Goal: Information Seeking & Learning: Check status

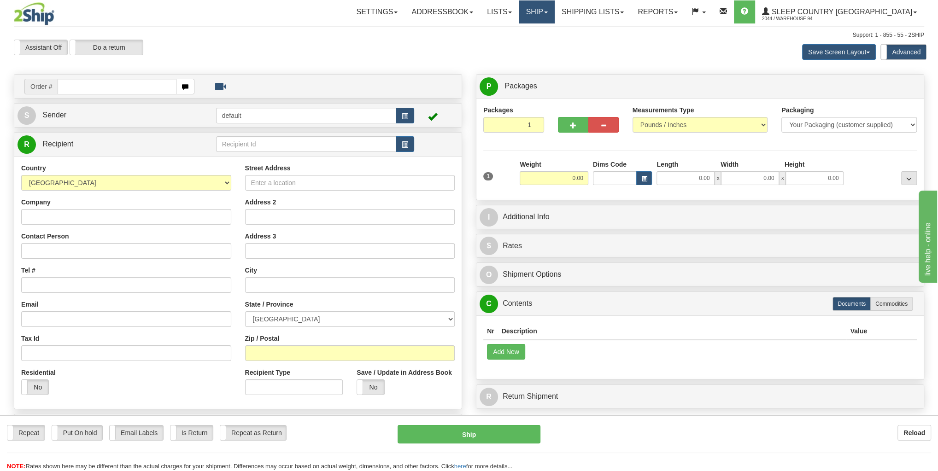
click at [554, 12] on link "Ship" at bounding box center [536, 11] width 35 height 23
click at [545, 45] on span "OnHold / Order Queue" at bounding box center [512, 44] width 65 height 7
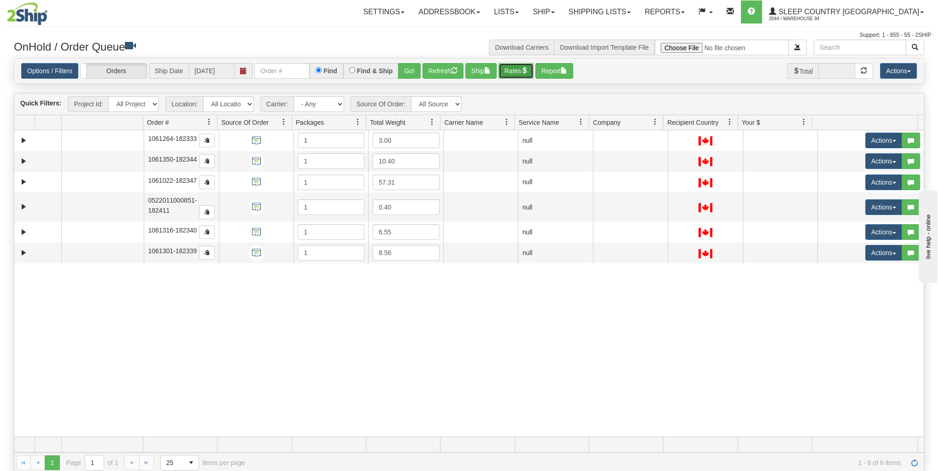
click at [511, 66] on button "Rates" at bounding box center [516, 71] width 35 height 16
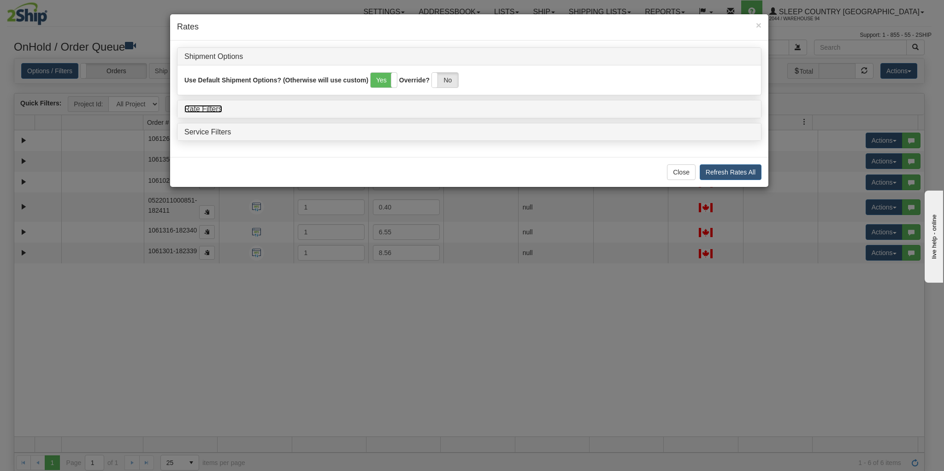
click at [211, 110] on link "Rate Filters" at bounding box center [203, 109] width 38 height 8
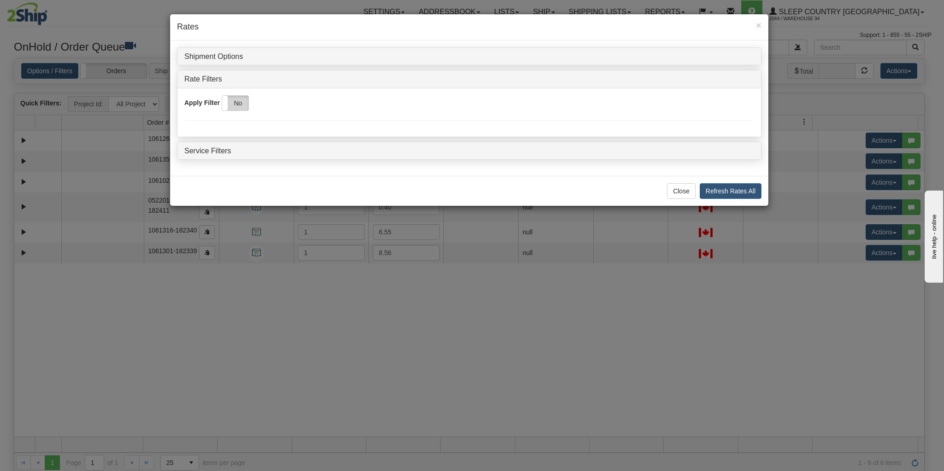
click at [236, 104] on label "No" at bounding box center [235, 103] width 26 height 15
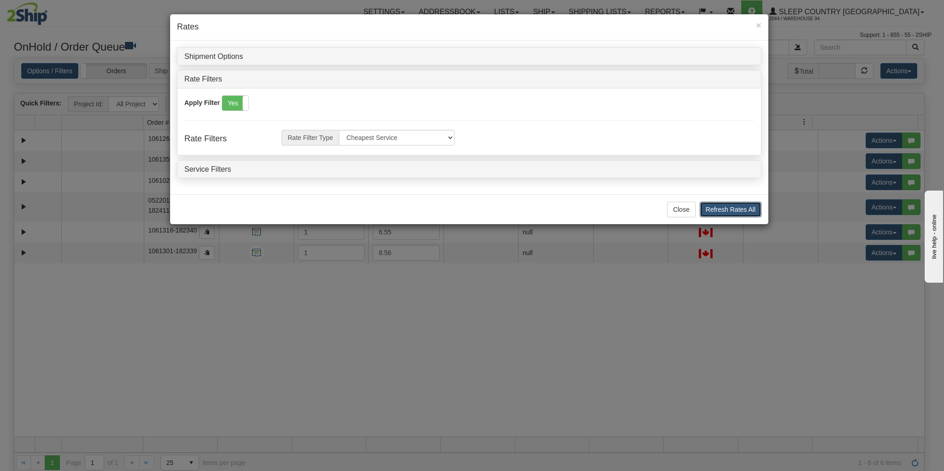
click at [711, 202] on button "Refresh Rates All" at bounding box center [731, 210] width 62 height 16
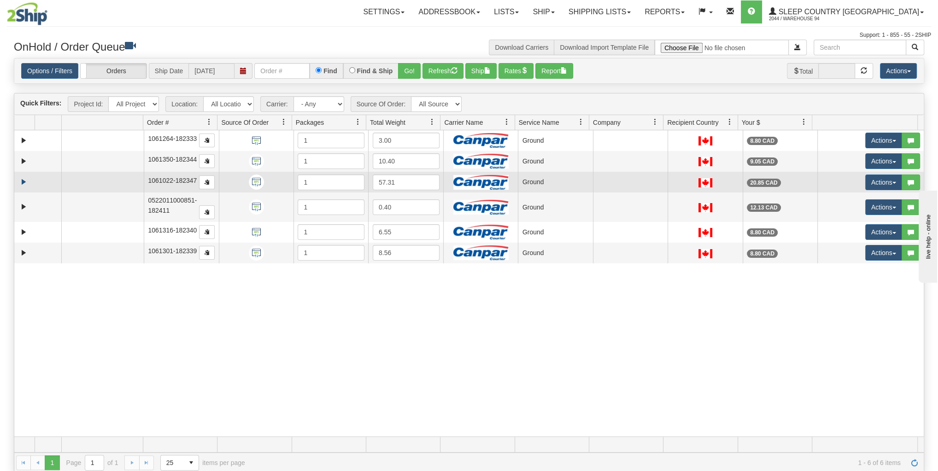
click at [18, 180] on td at bounding box center [37, 182] width 47 height 21
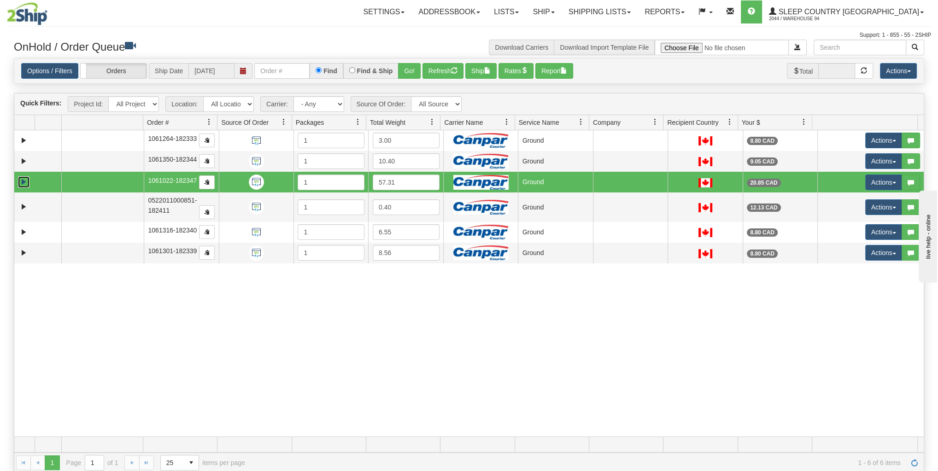
click at [20, 180] on link "Expand" at bounding box center [24, 183] width 12 height 12
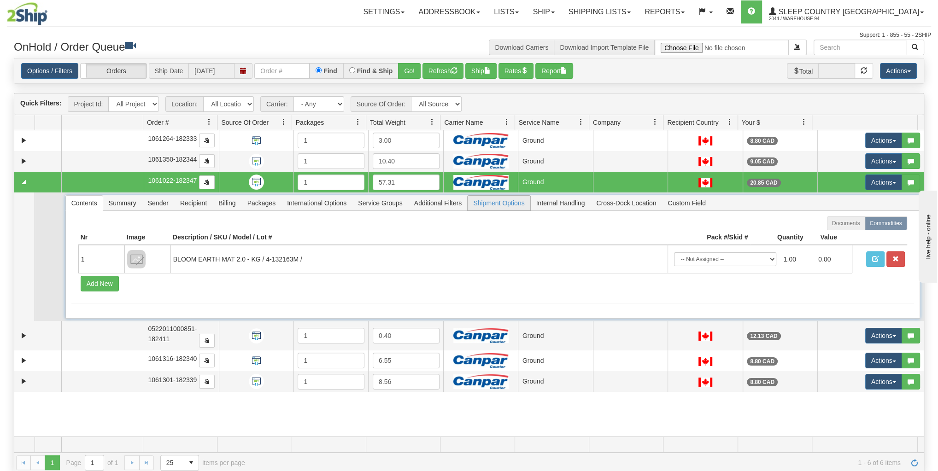
click at [500, 202] on span "Shipment Options" at bounding box center [499, 203] width 62 height 15
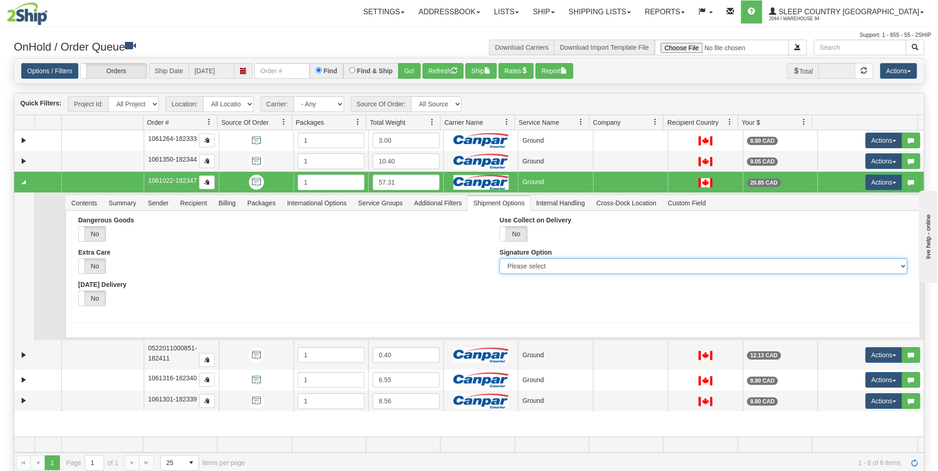
click at [527, 271] on select "Please select No Signature Required Signature Required Adult Signature" at bounding box center [703, 267] width 407 height 16
select select "2"
click at [500, 259] on select "Please select No Signature Required Signature Required Adult Signature" at bounding box center [703, 267] width 407 height 16
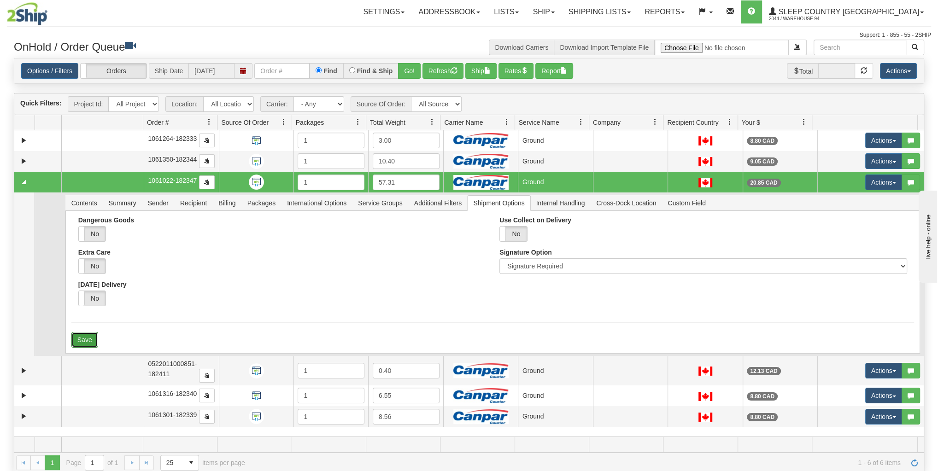
click at [94, 333] on button "Save" at bounding box center [84, 340] width 27 height 16
click at [91, 195] on div at bounding box center [492, 274] width 855 height 159
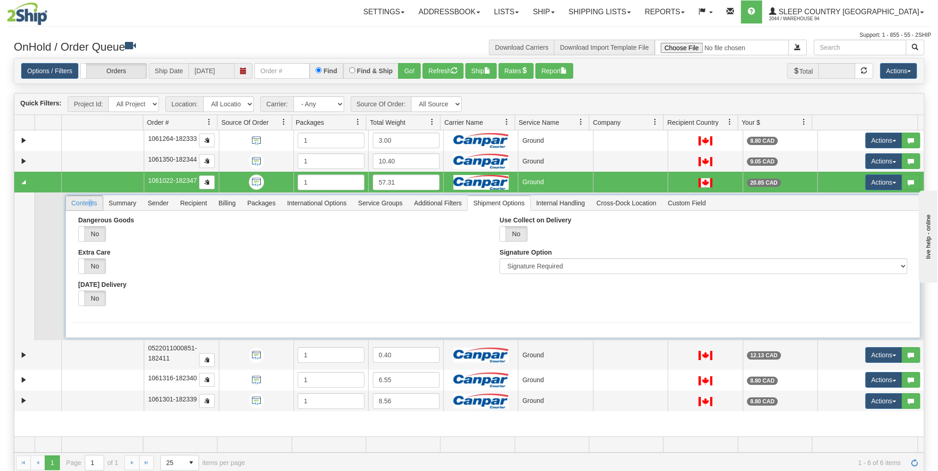
click at [89, 196] on span "Contents" at bounding box center [84, 203] width 37 height 15
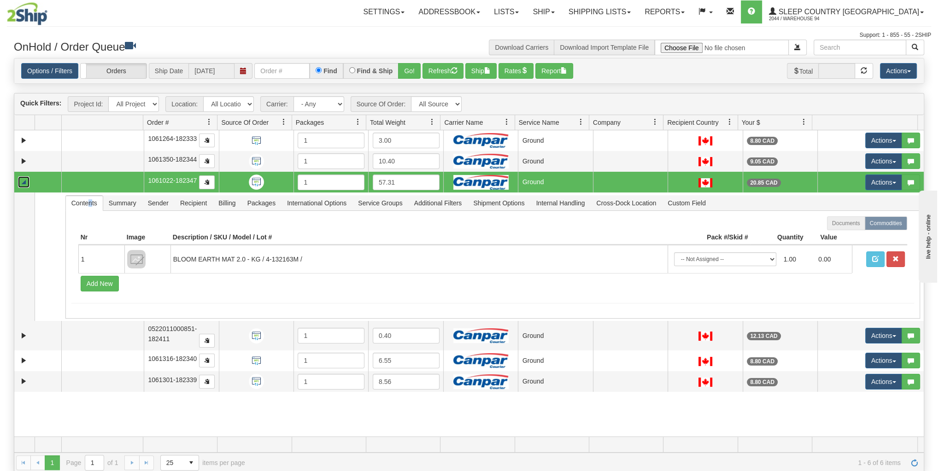
click at [20, 180] on link "Collapse" at bounding box center [24, 183] width 12 height 12
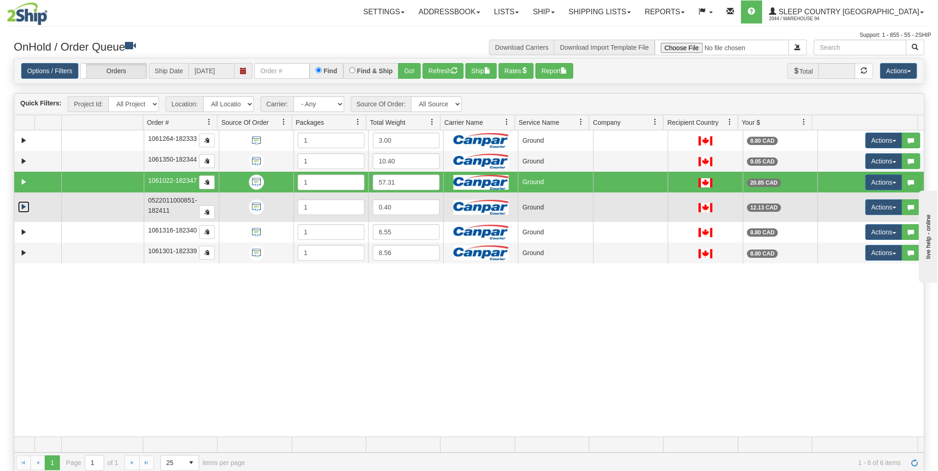
click at [25, 209] on link "Expand" at bounding box center [24, 207] width 12 height 12
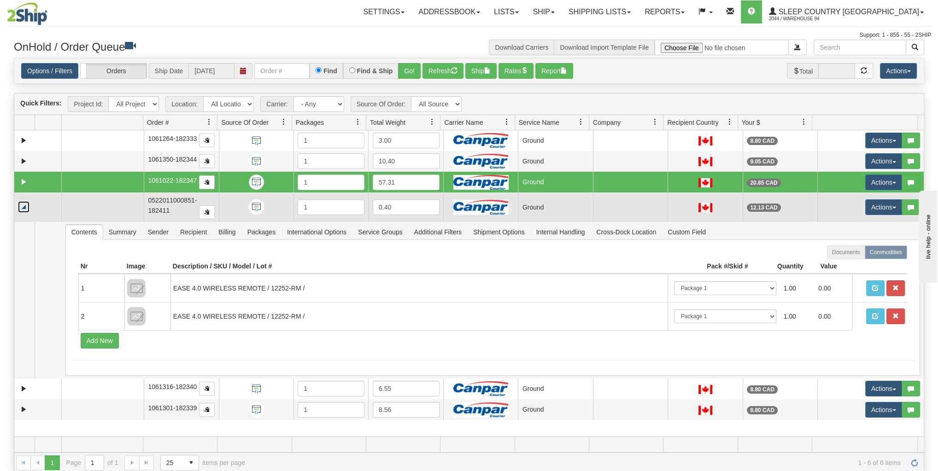
click at [25, 209] on link "Collapse" at bounding box center [24, 207] width 12 height 12
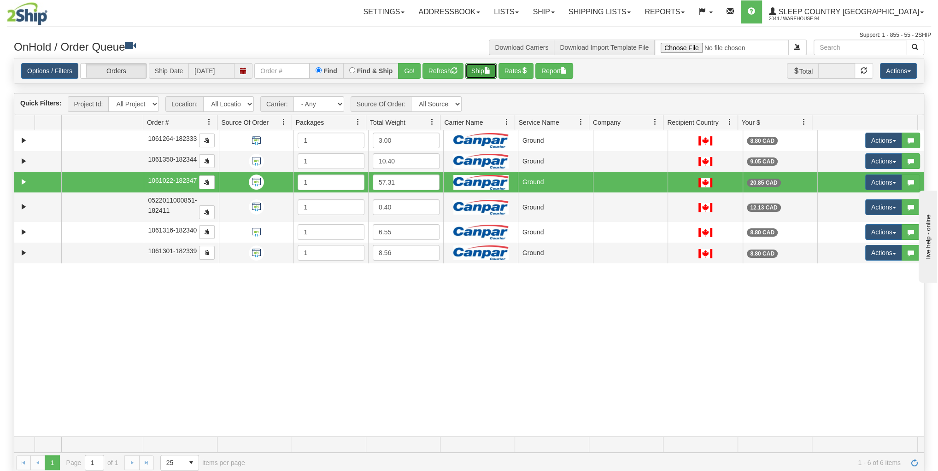
click at [466, 69] on button "Ship" at bounding box center [480, 71] width 31 height 16
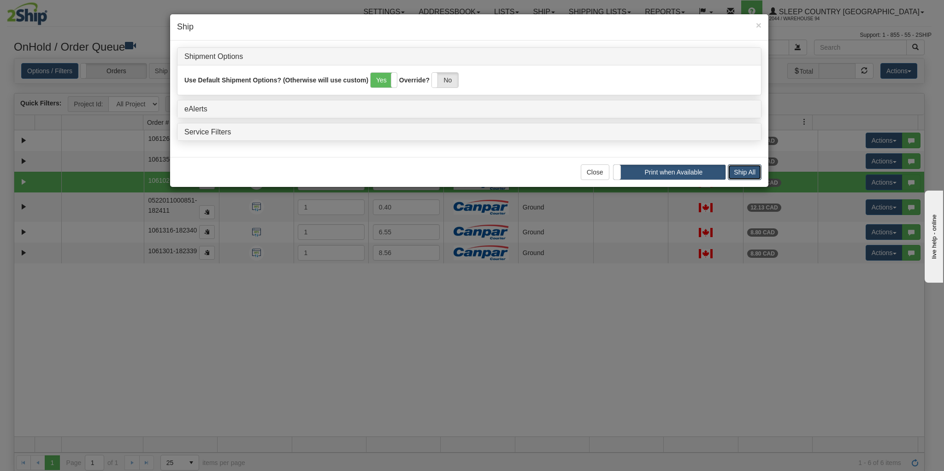
click at [742, 173] on button "Ship All" at bounding box center [745, 173] width 34 height 16
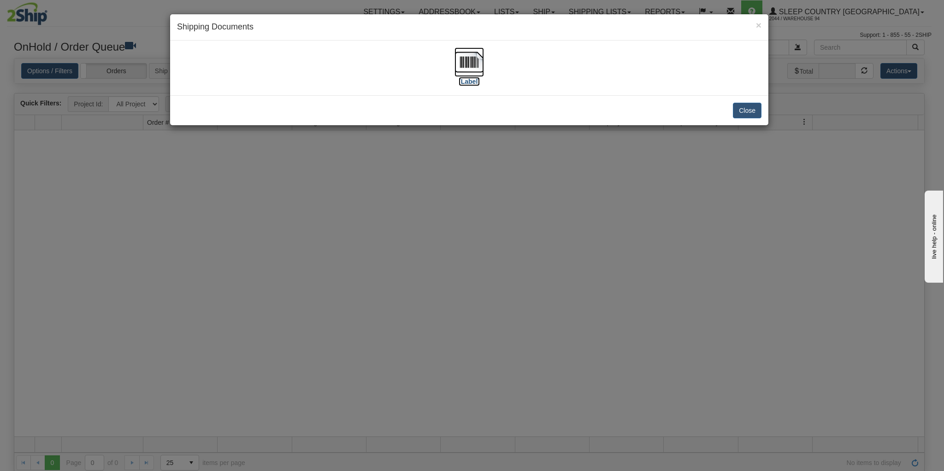
click at [482, 68] on img at bounding box center [468, 61] width 29 height 29
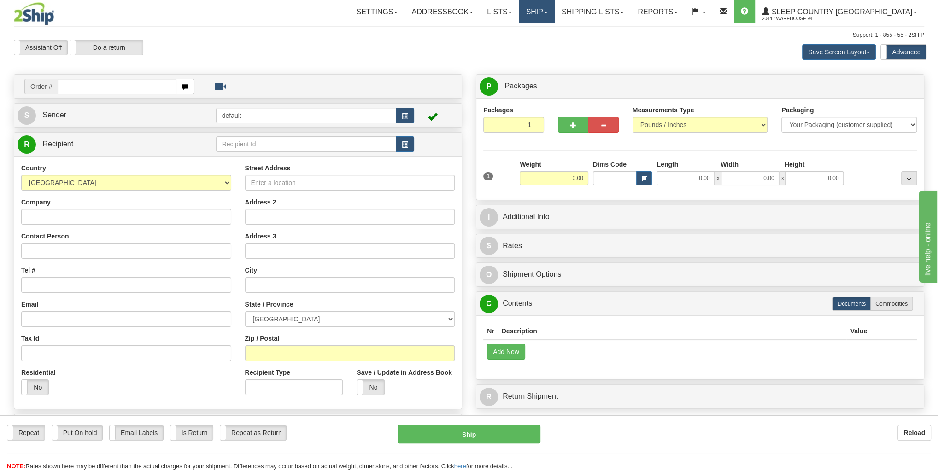
drag, startPoint x: 590, startPoint y: 19, endPoint x: 591, endPoint y: 26, distance: 7.4
click at [554, 19] on link "Ship" at bounding box center [536, 11] width 35 height 23
click at [545, 42] on span "OnHold / Order Queue" at bounding box center [512, 44] width 65 height 7
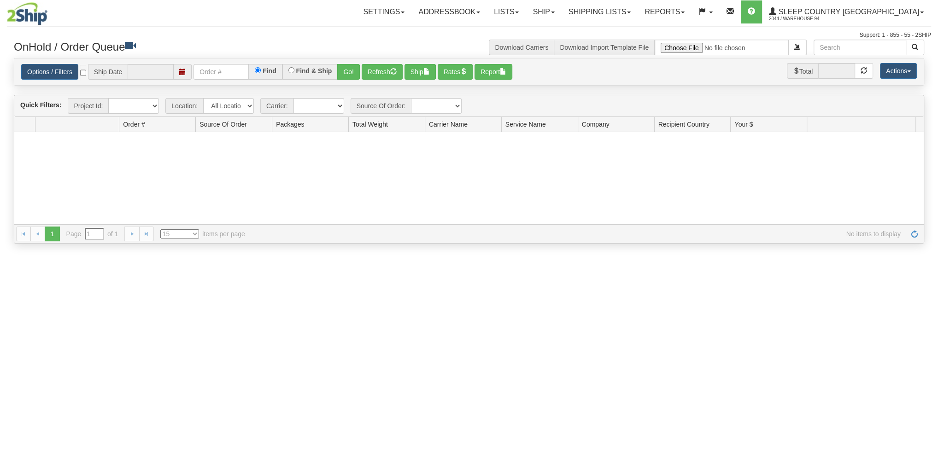
type input "[DATE]"
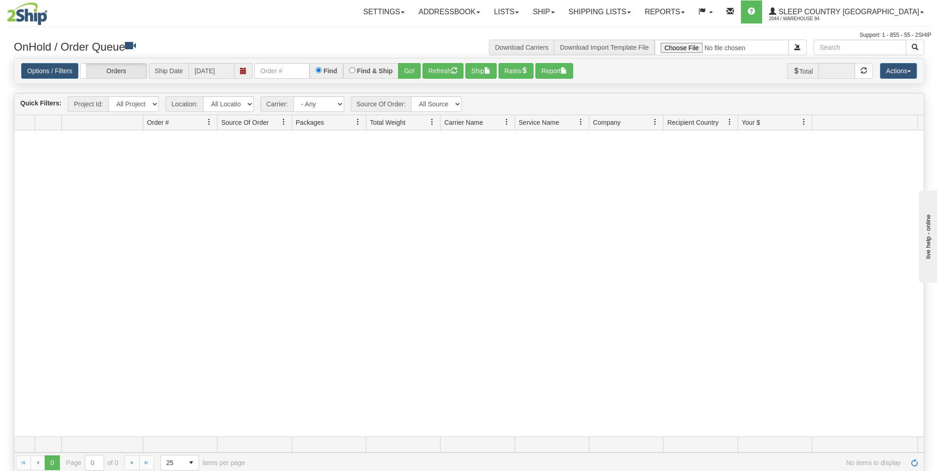
click at [540, 31] on div "Toggle navigation Settings Shipping Preferences Fields Preferences New Recipien…" at bounding box center [469, 20] width 925 height 40
click at [561, 12] on link "Ship" at bounding box center [543, 11] width 35 height 23
click at [617, 14] on link "Shipping lists" at bounding box center [600, 11] width 76 height 23
click at [611, 34] on span "Current Shipments" at bounding box center [584, 32] width 54 height 7
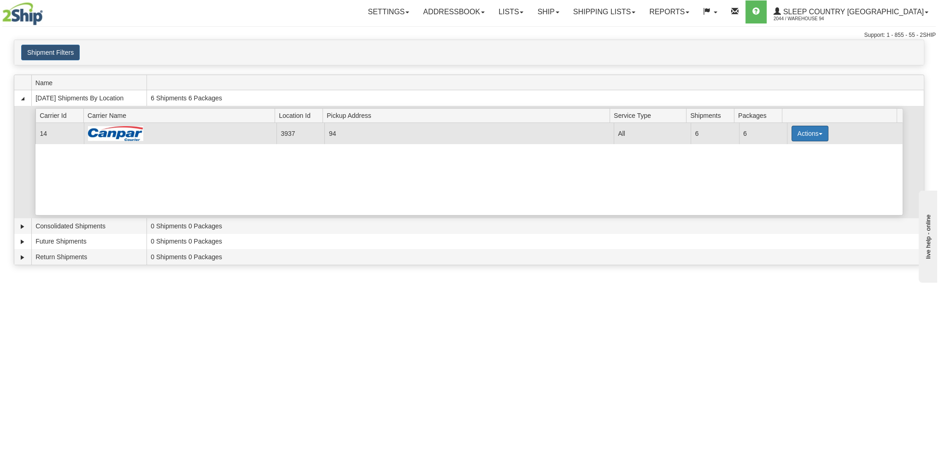
click at [797, 127] on button "Actions" at bounding box center [810, 134] width 37 height 16
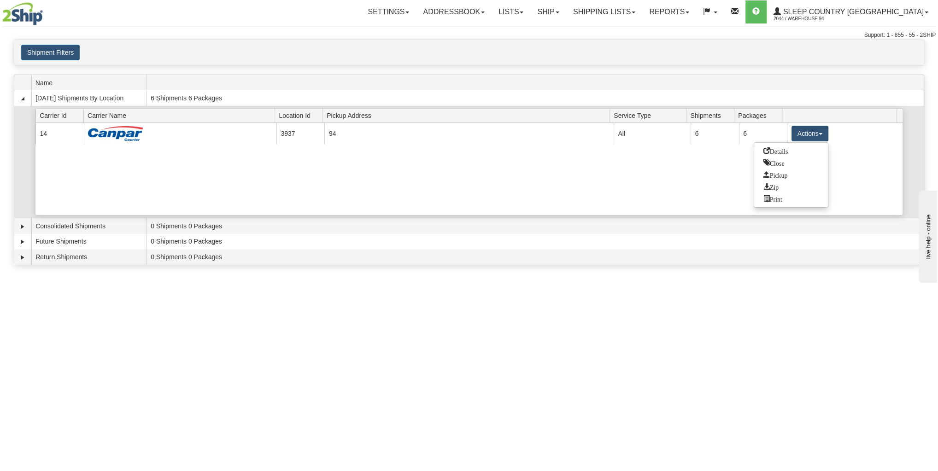
click at [777, 151] on span "Details" at bounding box center [776, 150] width 25 height 6
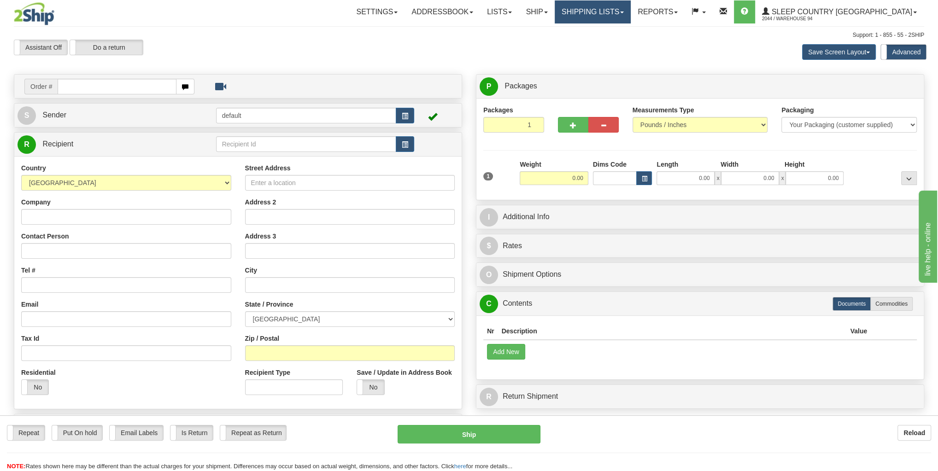
drag, startPoint x: 620, startPoint y: 18, endPoint x: 611, endPoint y: 19, distance: 9.3
click at [620, 18] on link "Shipping lists" at bounding box center [593, 11] width 76 height 23
click at [612, 41] on span "Search Shipment History" at bounding box center [585, 44] width 71 height 7
click at [613, 6] on link "Shipping lists" at bounding box center [593, 11] width 76 height 23
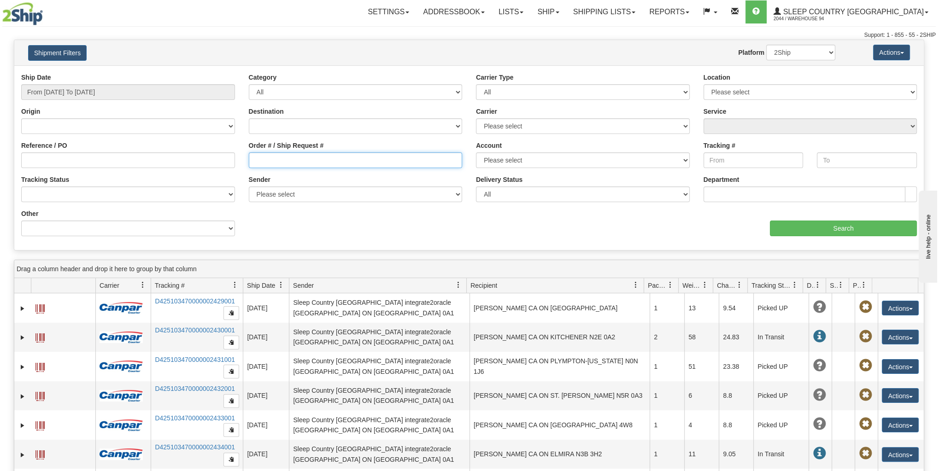
click at [260, 159] on input "Order # / Ship Request #" at bounding box center [356, 161] width 214 height 16
click at [707, 220] on div "aaa Search" at bounding box center [696, 222] width 455 height 27
click at [307, 159] on input "Order # / Ship Request #" at bounding box center [356, 161] width 214 height 16
paste input "0063031000554"
type input "0063031000554"
